Goal: Check status: Check status

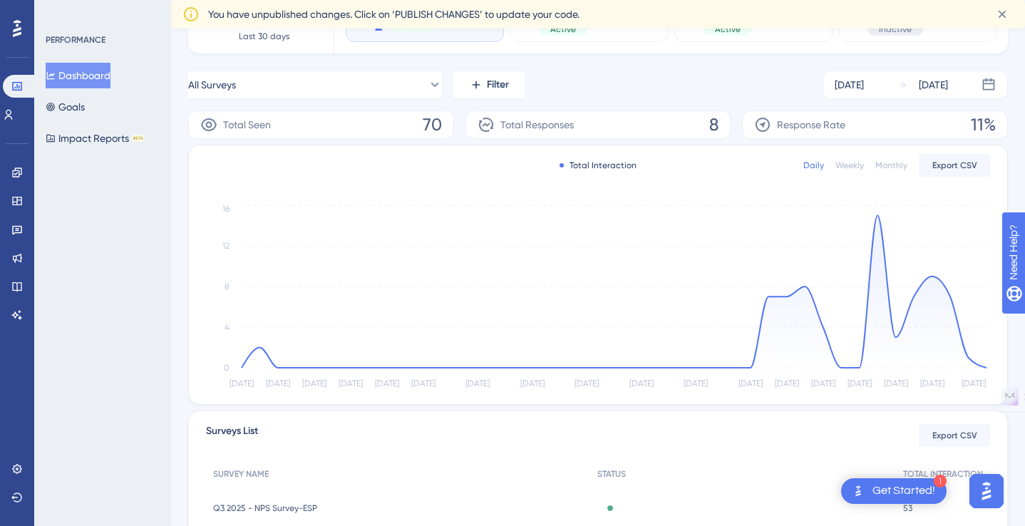
scroll to position [365, 0]
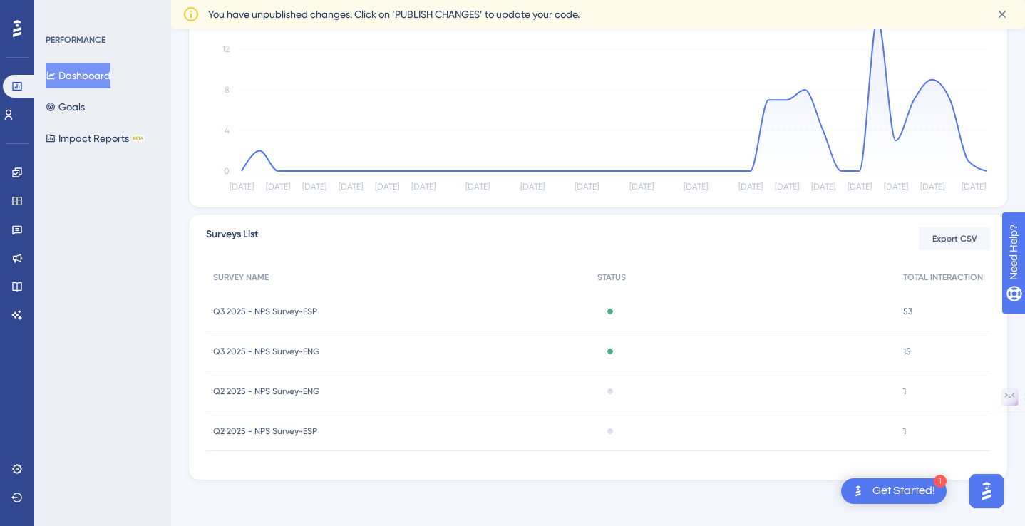
click at [272, 310] on span "Q3 2025 - NPS Survey-ESP" at bounding box center [265, 311] width 104 height 11
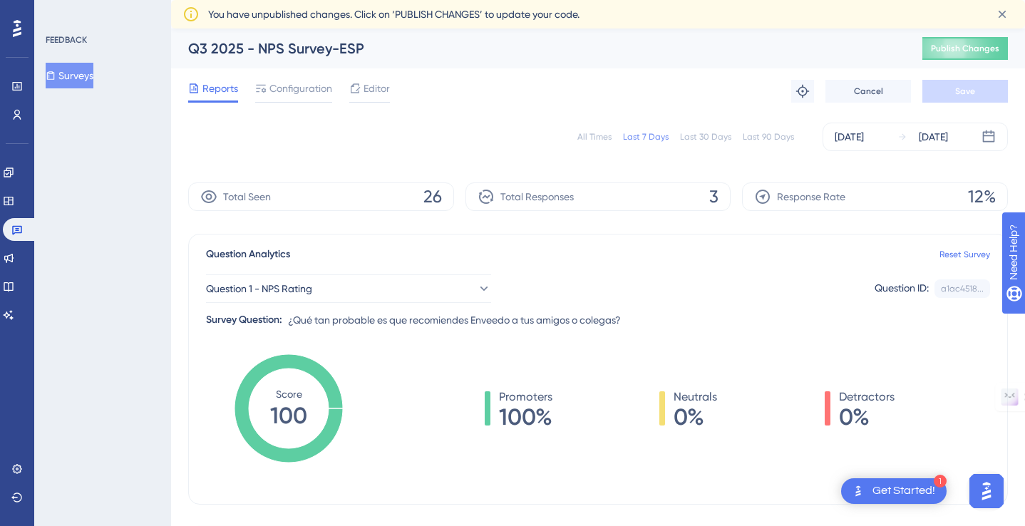
click at [212, 195] on icon at bounding box center [208, 196] width 17 height 17
click at [19, 232] on icon at bounding box center [17, 230] width 10 height 9
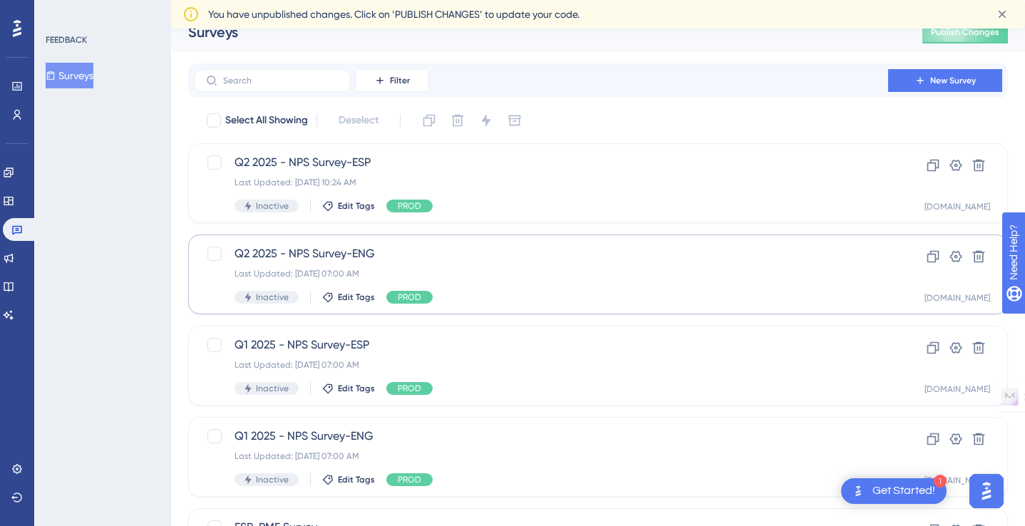
scroll to position [37, 0]
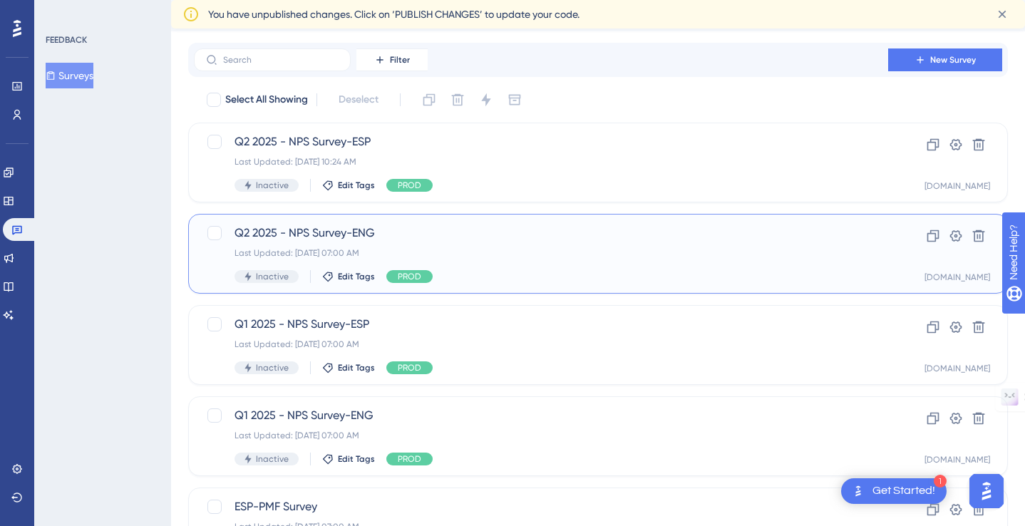
click at [414, 234] on span "Q2 2025 - NPS Survey-ENG" at bounding box center [540, 232] width 613 height 17
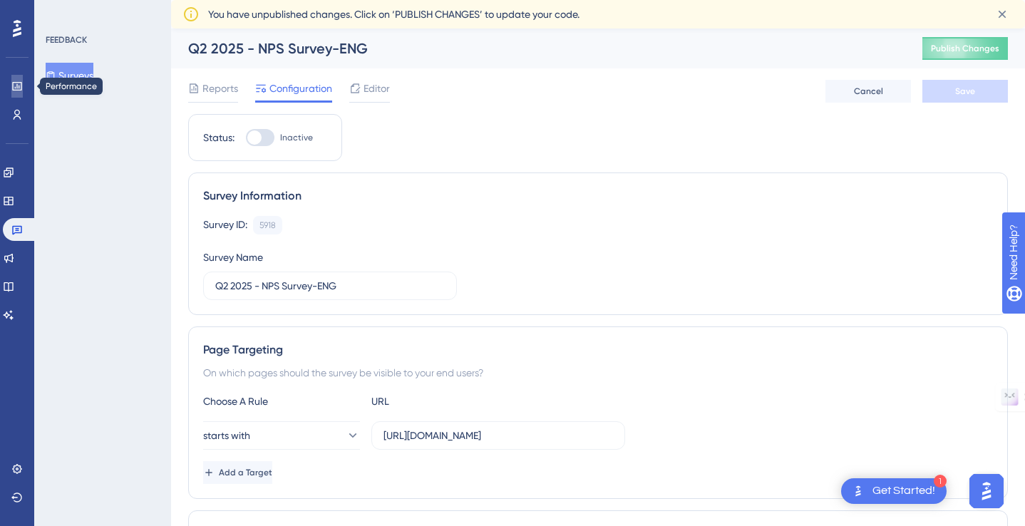
click at [20, 87] on icon at bounding box center [16, 86] width 11 height 11
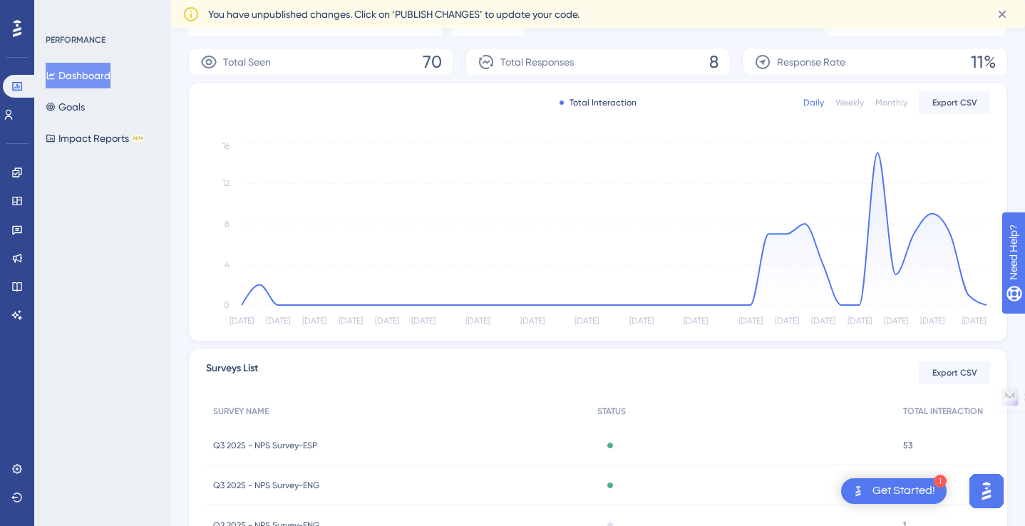
scroll to position [365, 0]
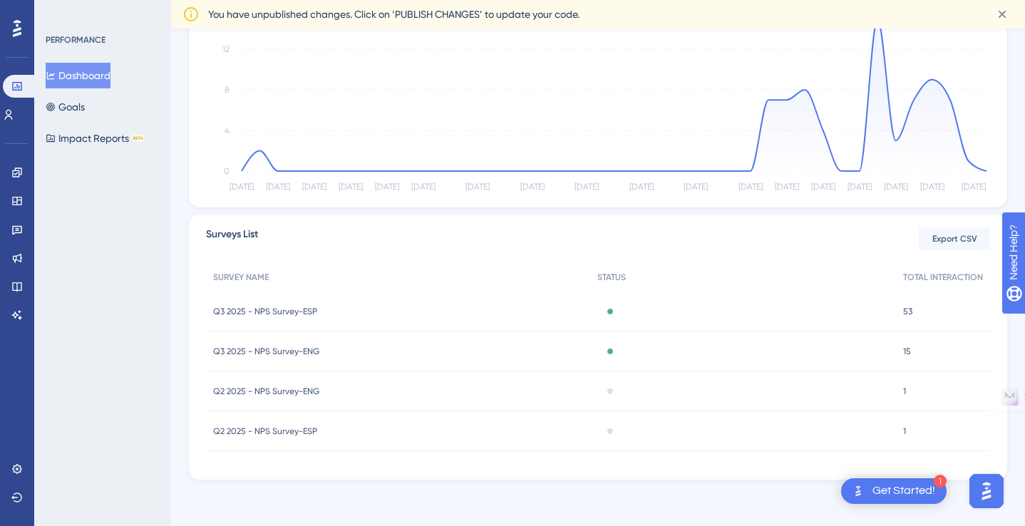
click at [301, 354] on span "Q3 2025 - NPS Survey-ENG" at bounding box center [266, 351] width 106 height 11
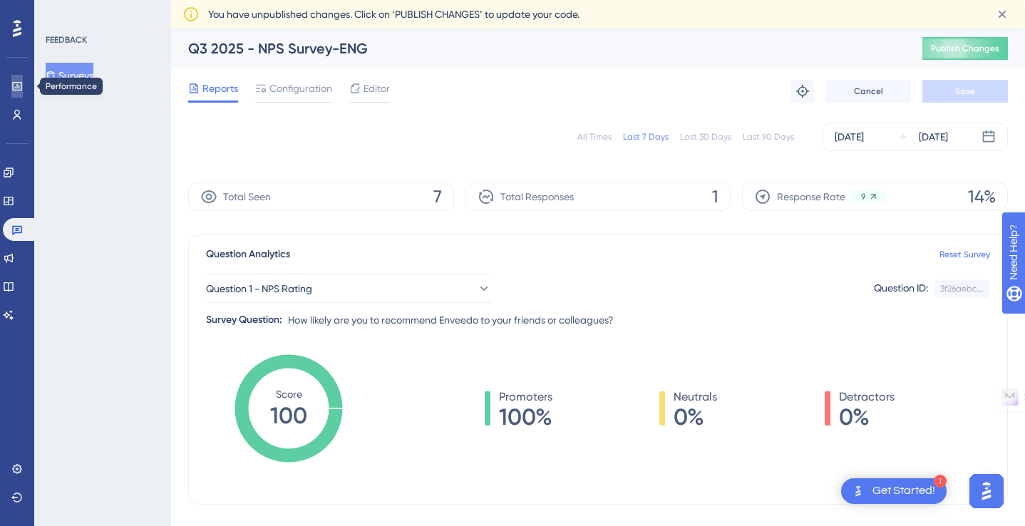
click at [11, 88] on icon at bounding box center [16, 86] width 11 height 11
